Goal: Navigation & Orientation: Find specific page/section

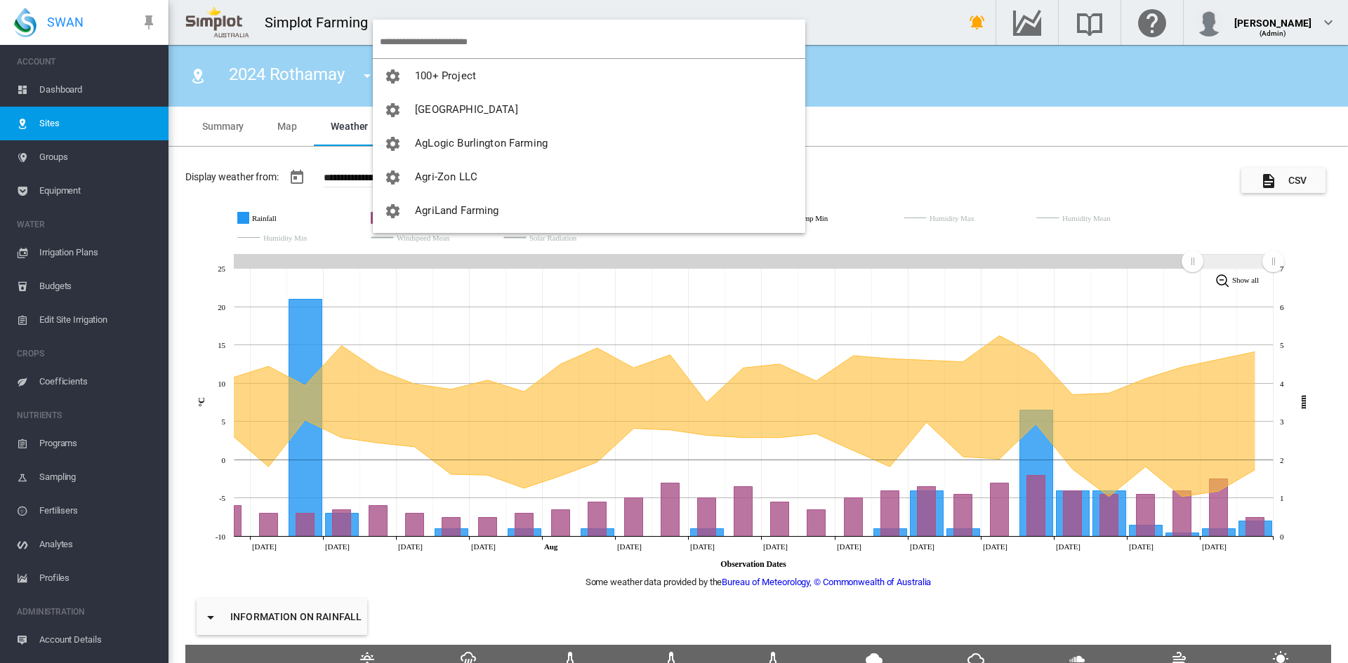
click at [428, 53] on md-backdrop at bounding box center [674, 331] width 1348 height 663
click at [418, 44] on input "search" at bounding box center [592, 41] width 425 height 33
click at [456, 37] on input "****" at bounding box center [592, 41] width 425 height 33
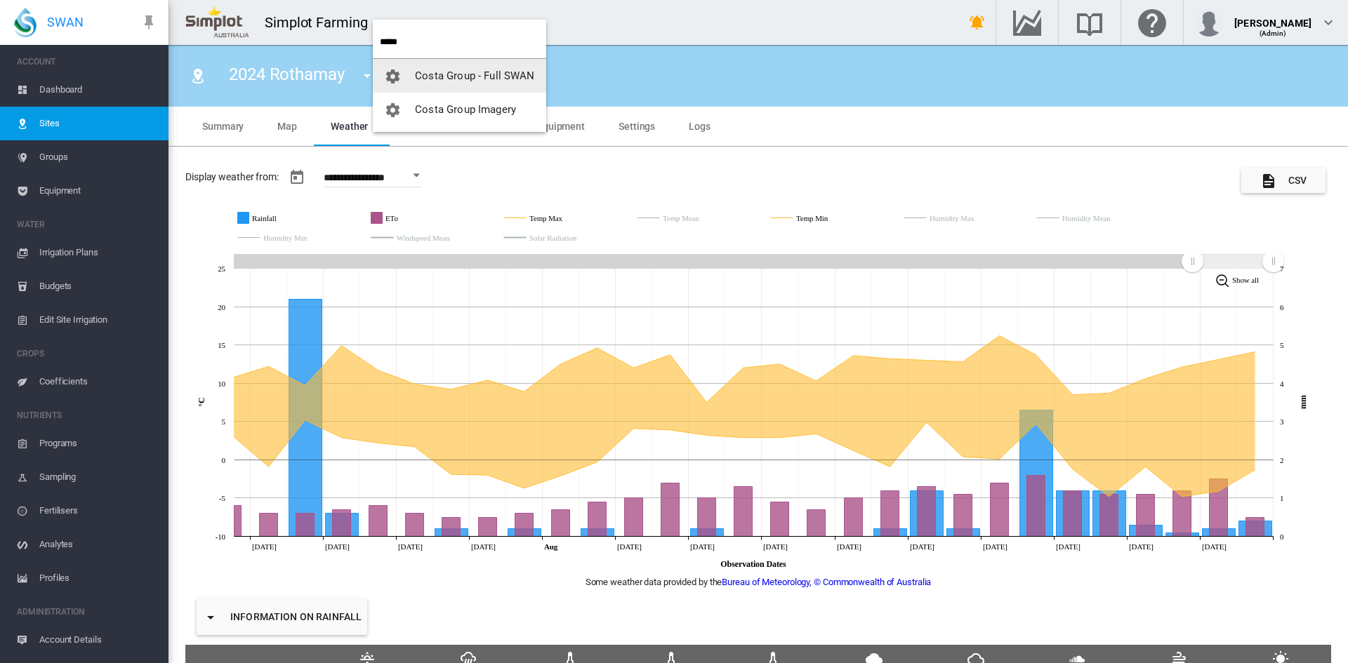
type input "*****"
click at [437, 76] on span "Costa Group - Full SWAN" at bounding box center [474, 76] width 119 height 13
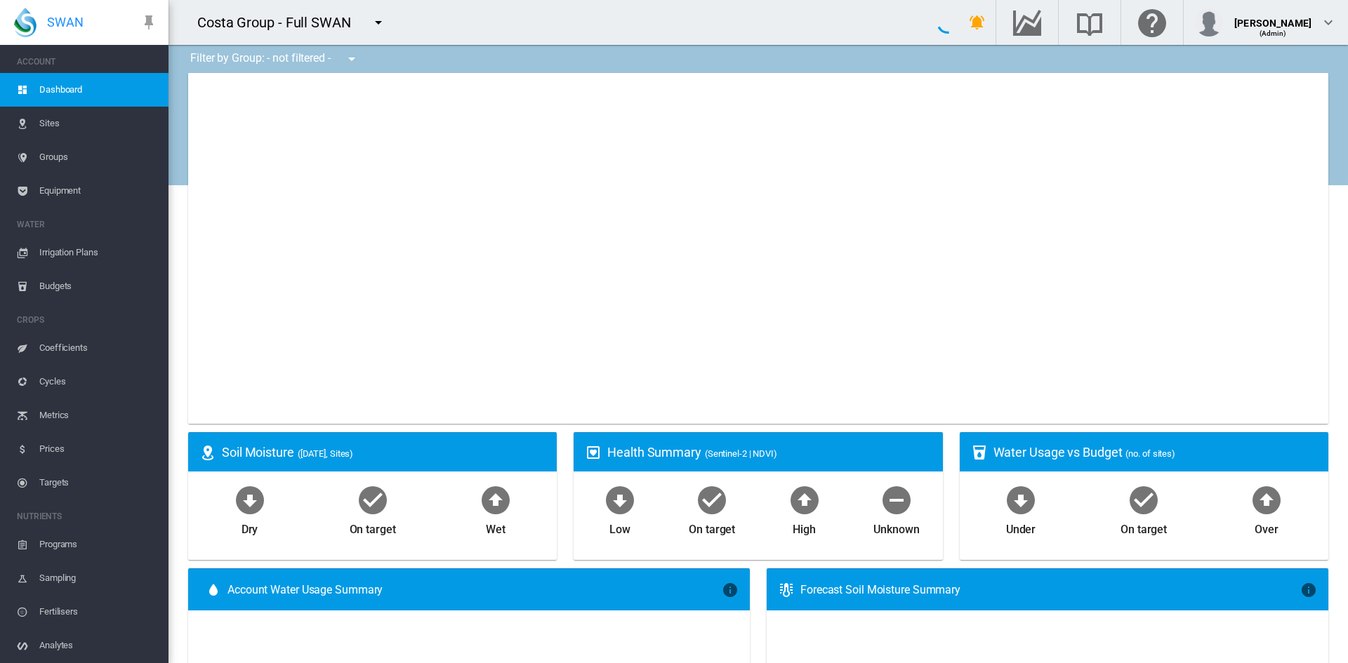
click at [44, 119] on span "Sites" at bounding box center [98, 124] width 118 height 34
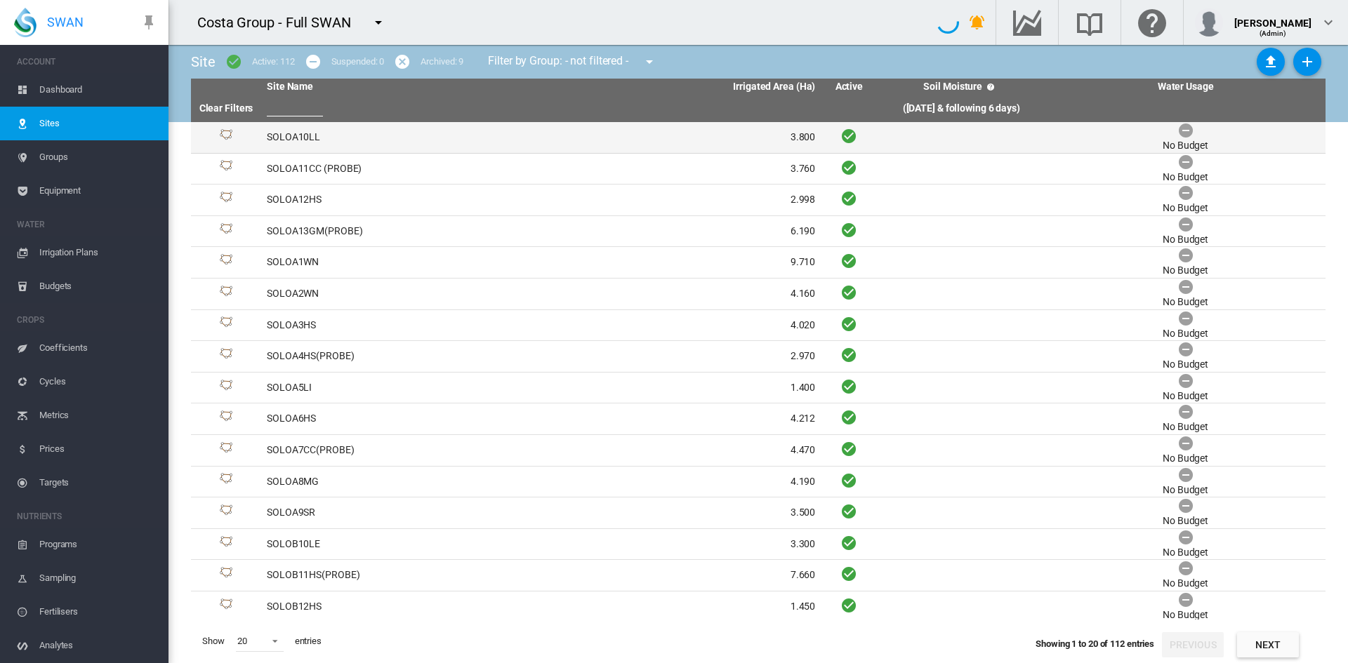
click at [272, 133] on td "SOLOA10LL" at bounding box center [401, 137] width 280 height 31
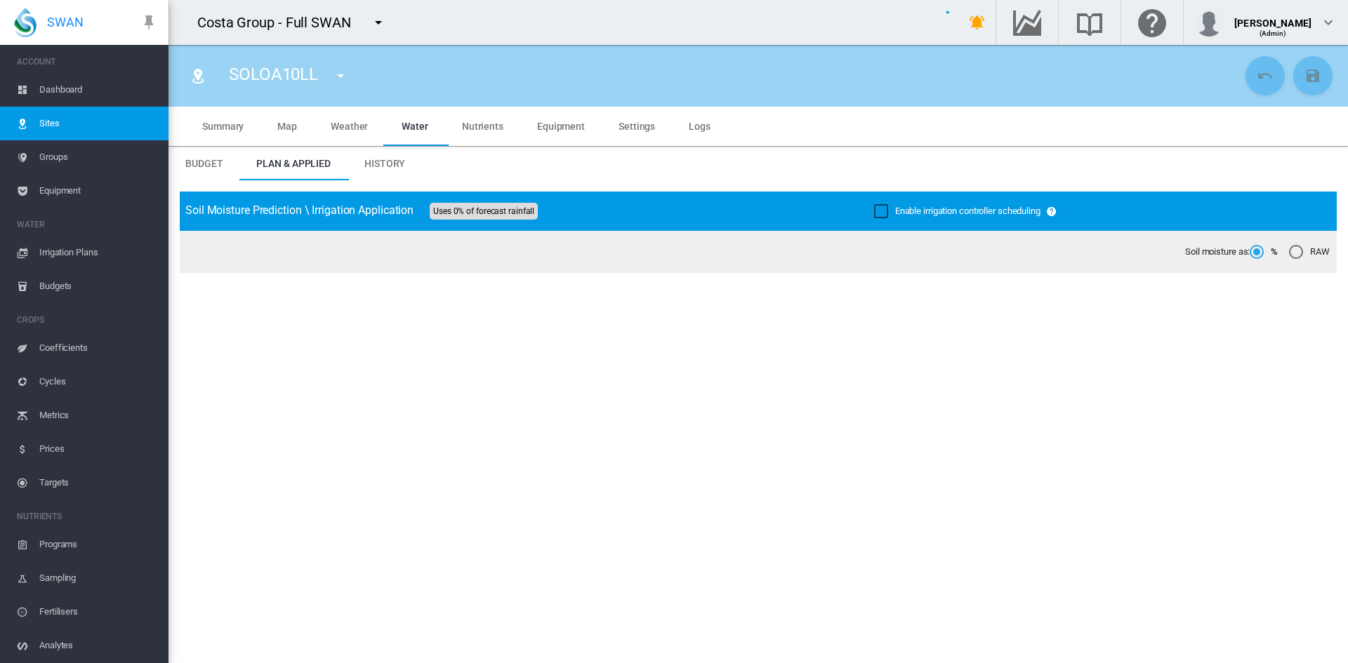
click at [359, 126] on span "Weather" at bounding box center [349, 126] width 37 height 11
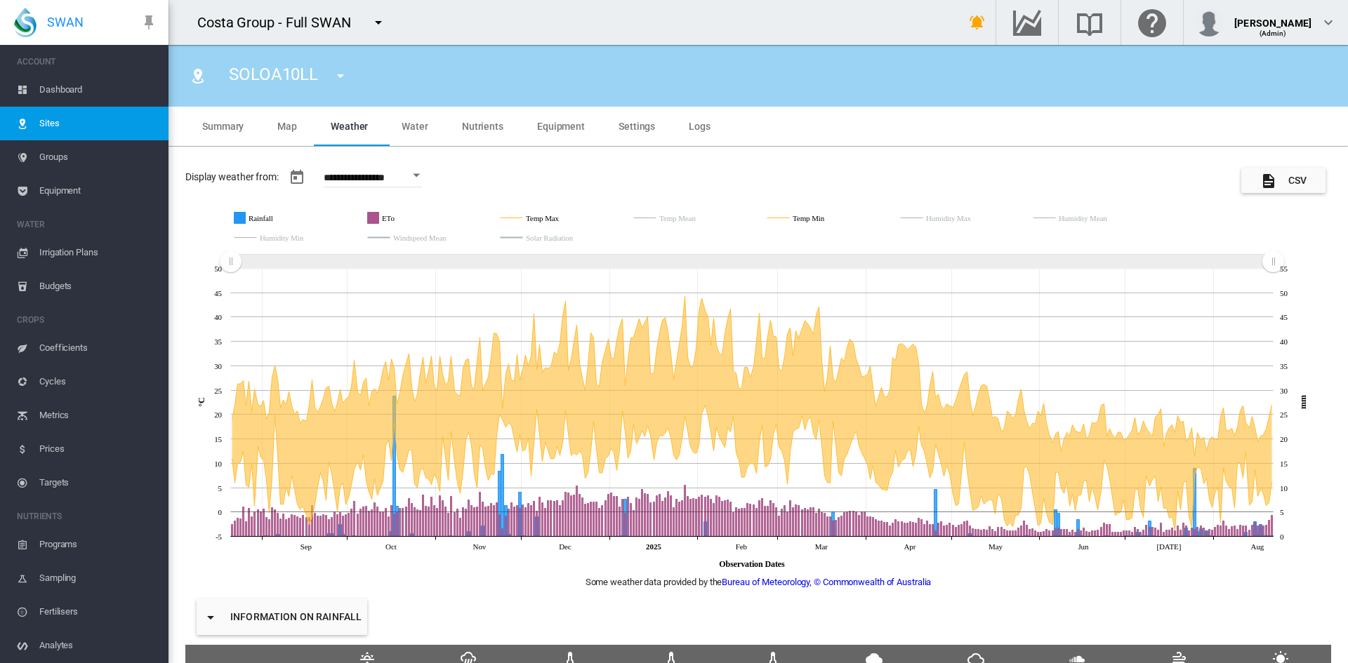
click at [233, 259] on rect "Zoom chart using cursor arrows" at bounding box center [232, 263] width 18 height 14
click at [233, 258] on rect "Zoom chart using cursor arrows" at bounding box center [232, 263] width 18 height 14
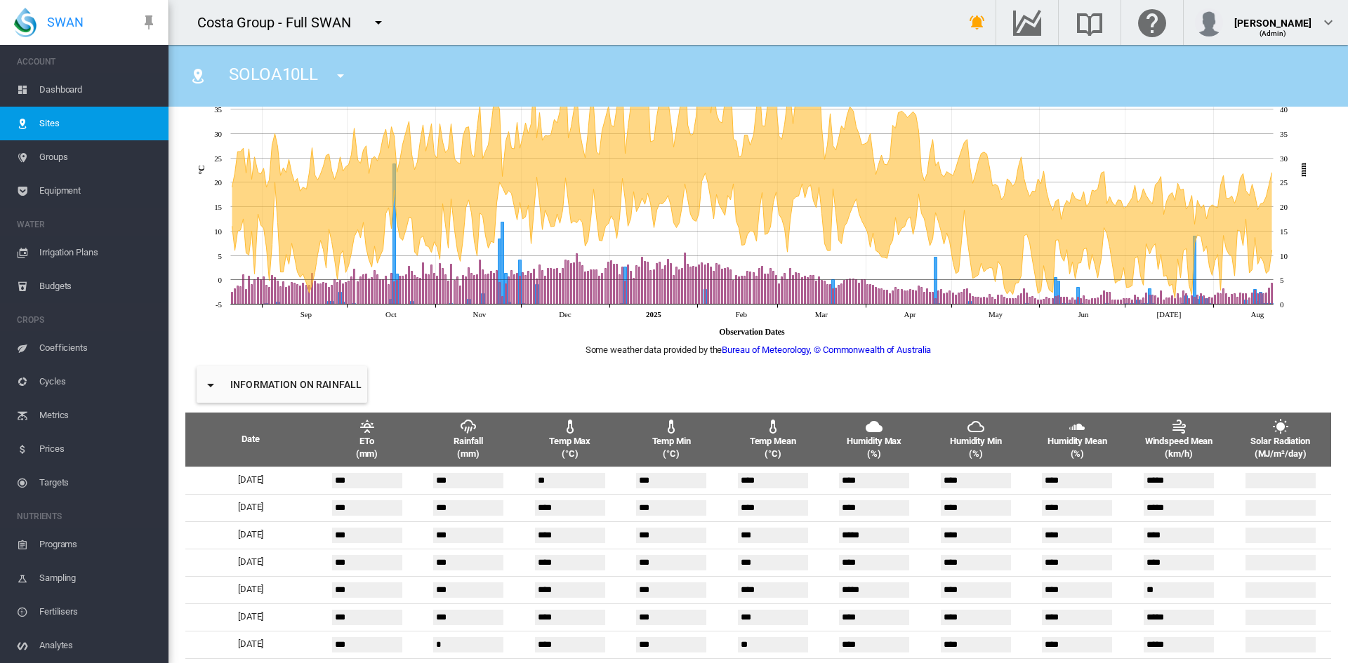
scroll to position [117, 0]
